Goal: Navigation & Orientation: Find specific page/section

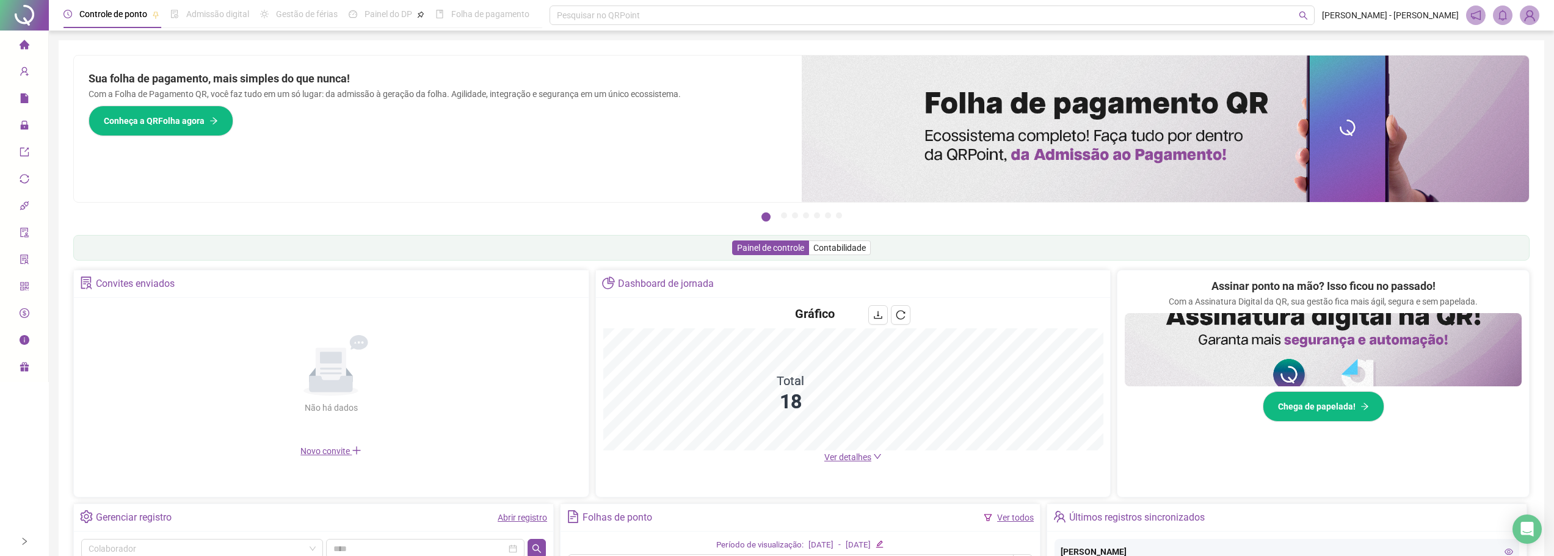
click at [859, 462] on span "Ver detalhes" at bounding box center [847, 457] width 47 height 10
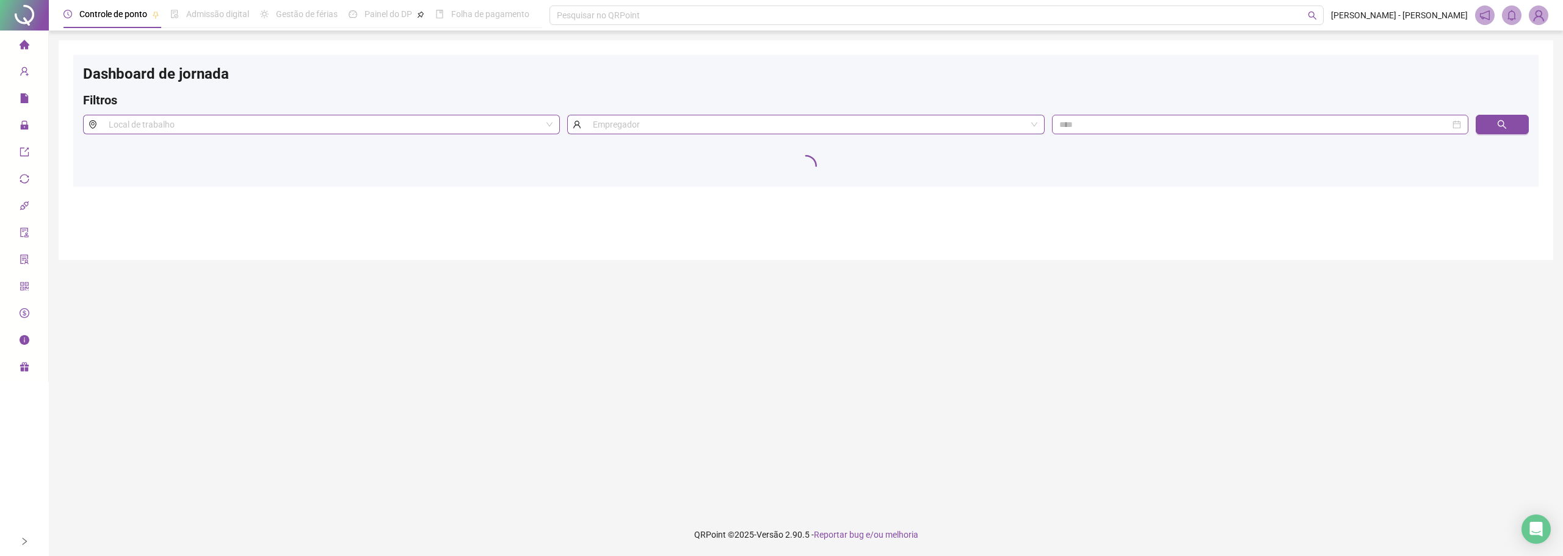
click at [24, 48] on icon "home" at bounding box center [25, 45] width 10 height 10
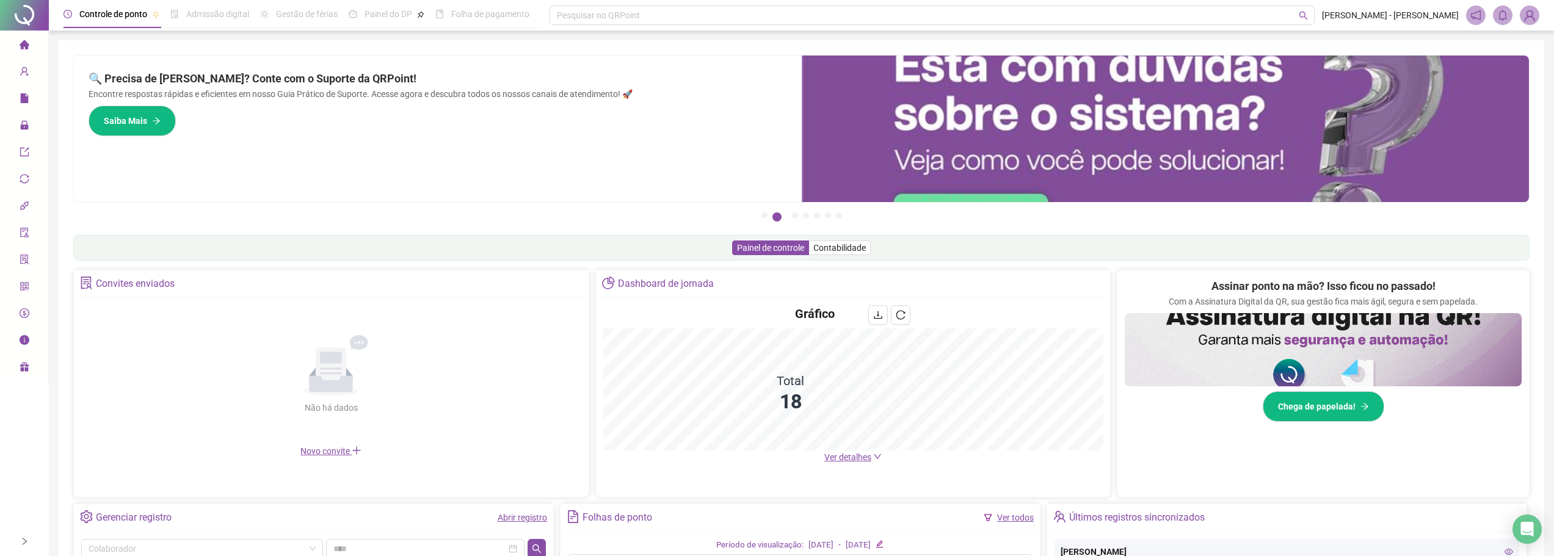
click at [48, 107] on ul "Página inicial Cadastros Relatórios Administração Exportações Integrações Acess…" at bounding box center [24, 207] width 49 height 352
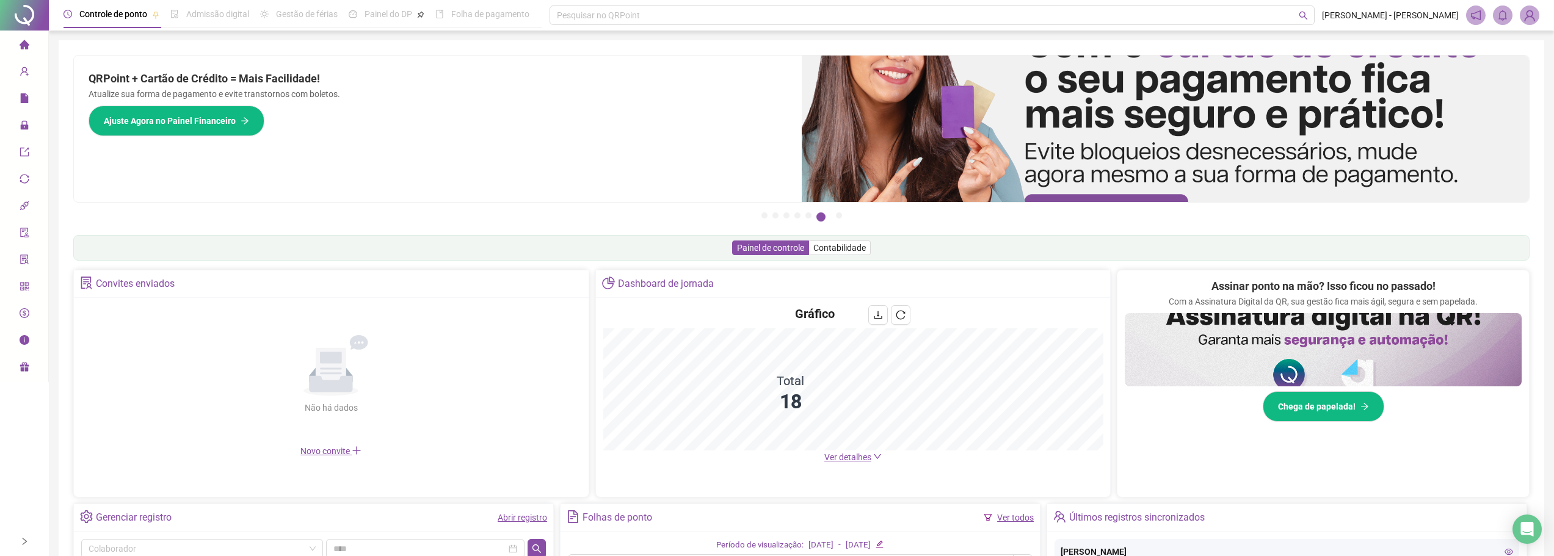
click at [852, 462] on span "Ver detalhes" at bounding box center [847, 457] width 47 height 10
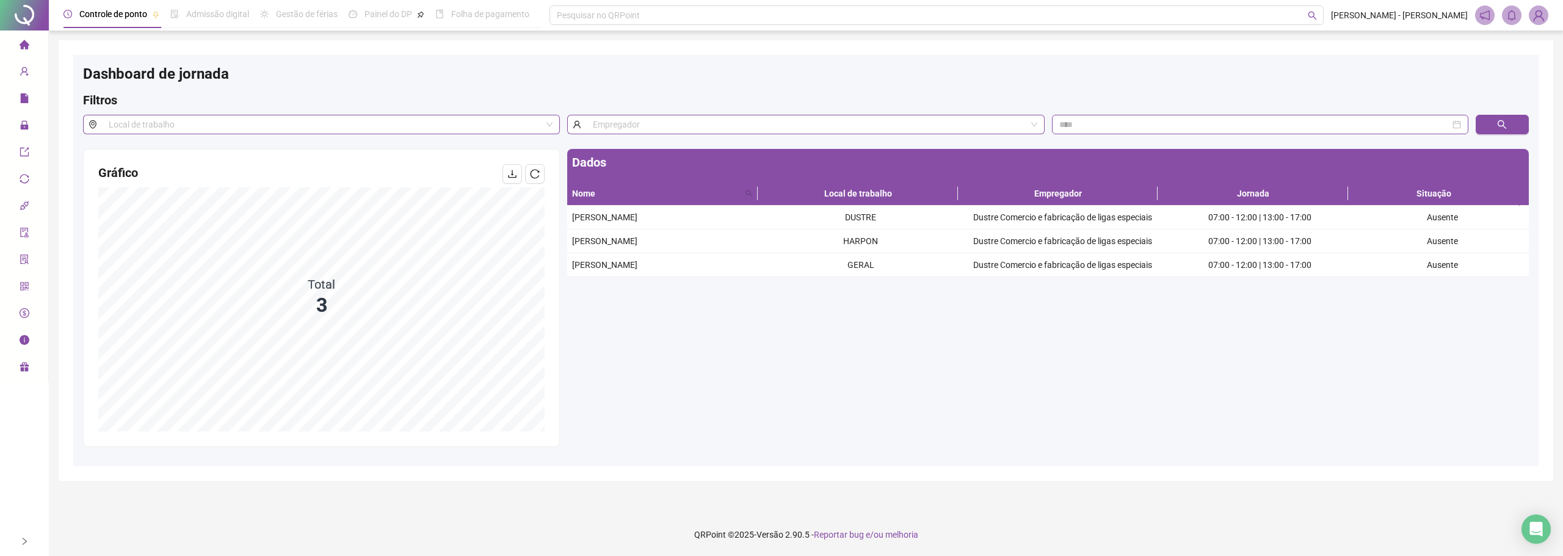
click at [15, 40] on li "Página inicial" at bounding box center [23, 45] width 43 height 24
